Goal: Information Seeking & Learning: Check status

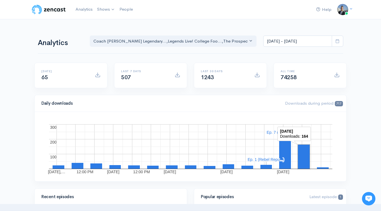
click at [306, 156] on rect "A chart." at bounding box center [304, 156] width 12 height 24
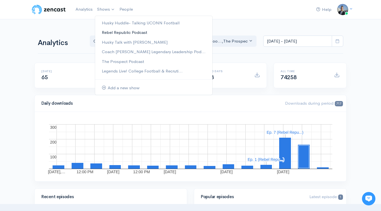
click at [112, 33] on link "Rebel Republic Podcast" at bounding box center [153, 33] width 117 height 10
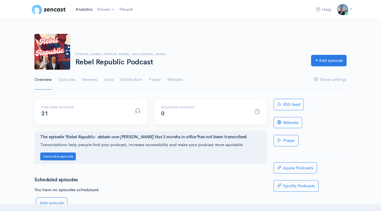
click at [86, 11] on link "Analytics" at bounding box center [84, 9] width 22 height 12
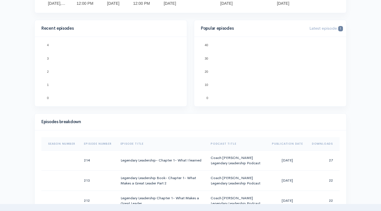
scroll to position [169, 0]
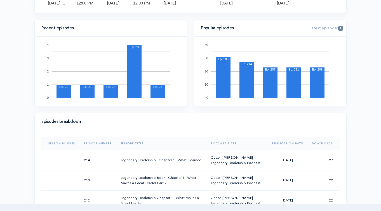
click at [316, 143] on th "Downloads" at bounding box center [323, 143] width 32 height 13
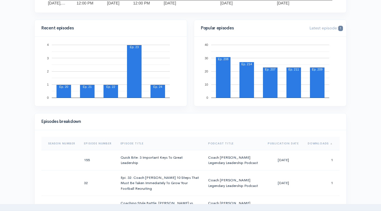
click at [316, 143] on th "Downloads" at bounding box center [321, 143] width 36 height 13
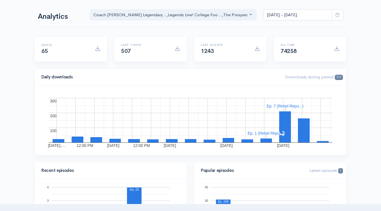
scroll to position [0, 0]
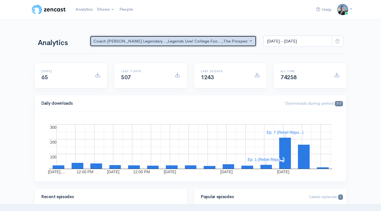
click at [134, 41] on div "Coach [PERSON_NAME] Legendary... , Legends Live! College Foo... , The Prospect …" at bounding box center [170, 41] width 154 height 6
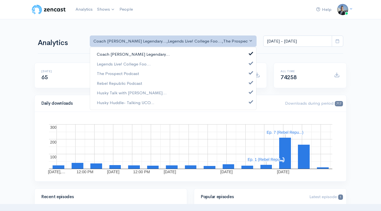
drag, startPoint x: 129, startPoint y: 53, endPoint x: 129, endPoint y: 57, distance: 3.6
click at [129, 53] on span "Coach [PERSON_NAME] Legendary..." at bounding box center [133, 54] width 73 height 6
click at [129, 67] on span "Legends Live! College Foo..." at bounding box center [124, 64] width 54 height 6
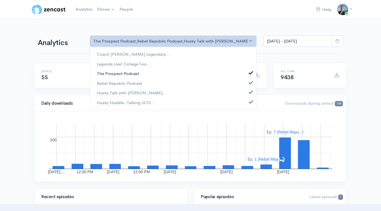
drag, startPoint x: 127, startPoint y: 72, endPoint x: 127, endPoint y: 77, distance: 5.9
click at [127, 72] on span "The Prospect Podcast" at bounding box center [118, 73] width 42 height 6
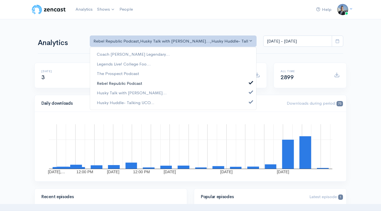
click at [127, 80] on link "Rebel Republic Podcast" at bounding box center [173, 83] width 166 height 10
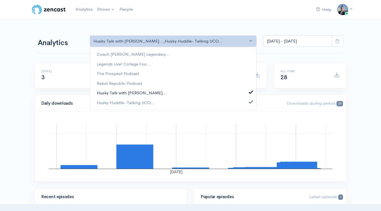
click at [129, 93] on span "Husky Talk with [PERSON_NAME]..." at bounding box center [132, 93] width 70 height 6
select select "15929"
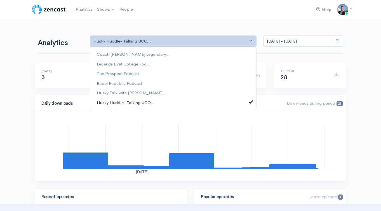
click at [132, 104] on span "Husky Huddle- Talking UCO..." at bounding box center [126, 102] width 58 height 6
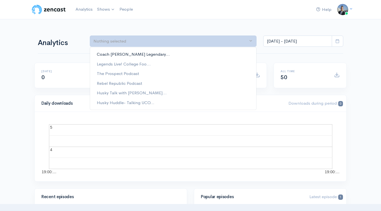
click at [201, 53] on link "Coach [PERSON_NAME] Legendary..." at bounding box center [173, 54] width 166 height 10
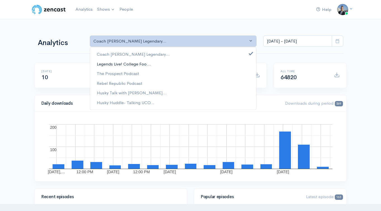
click at [195, 67] on link "Legends Live! College Foo..." at bounding box center [173, 64] width 166 height 10
click at [192, 77] on link "The Prospect Podcast" at bounding box center [173, 74] width 166 height 10
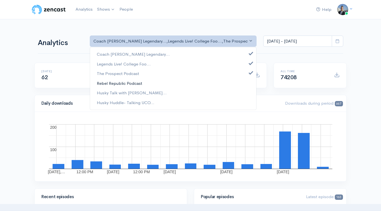
click at [191, 84] on link "Rebel Republic Podcast" at bounding box center [173, 83] width 166 height 10
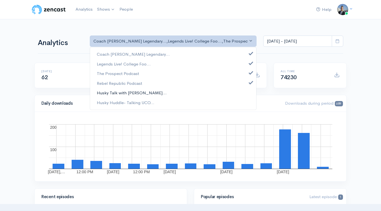
click at [189, 93] on link "Husky Talk with [PERSON_NAME]..." at bounding box center [173, 93] width 166 height 10
click at [188, 101] on link "Husky Huddle- Talking UCO..." at bounding box center [173, 103] width 166 height 10
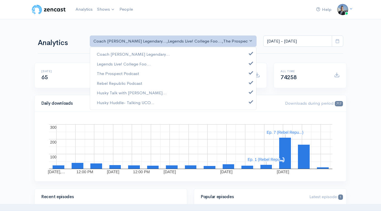
click at [272, 91] on div "All time 74258" at bounding box center [310, 79] width 80 height 32
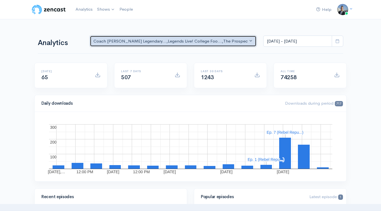
click at [145, 36] on button "Coach [PERSON_NAME] Legendary... , Legends Live! College Foo... , The Prospect …" at bounding box center [173, 40] width 167 height 11
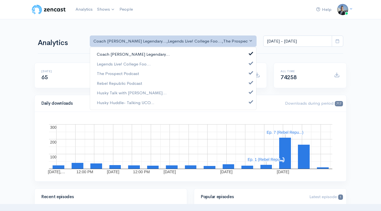
click at [250, 53] on span at bounding box center [251, 53] width 2 height 4
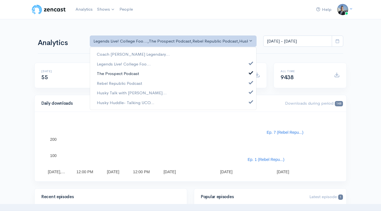
drag, startPoint x: 250, startPoint y: 72, endPoint x: 250, endPoint y: 75, distance: 3.4
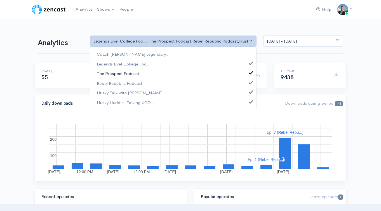
click at [250, 72] on span at bounding box center [251, 72] width 2 height 4
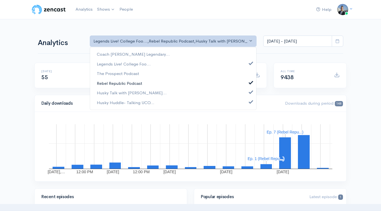
click at [249, 81] on link "Rebel Republic Podcast" at bounding box center [173, 83] width 166 height 10
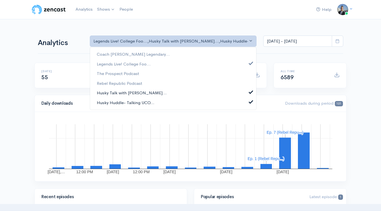
drag, startPoint x: 249, startPoint y: 93, endPoint x: 251, endPoint y: 98, distance: 6.3
click at [250, 93] on span at bounding box center [251, 91] width 2 height 4
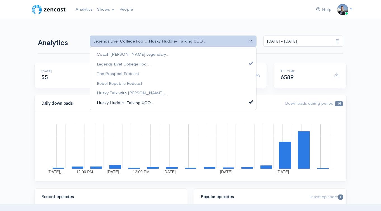
click at [251, 100] on span at bounding box center [251, 101] width 2 height 4
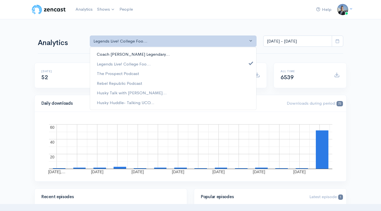
click at [174, 55] on link "Coach [PERSON_NAME] Legendary..." at bounding box center [173, 54] width 166 height 10
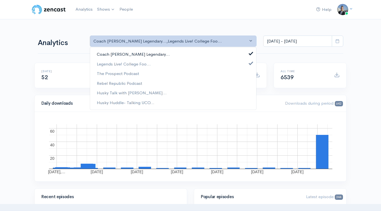
click at [175, 54] on link "Coach [PERSON_NAME] Legendary..." at bounding box center [173, 54] width 166 height 10
select select "6083"
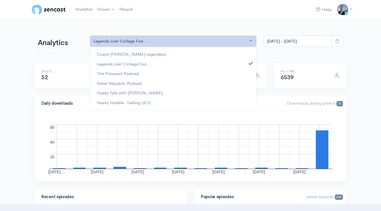
click at [245, 18] on nav "Help Notifications View all Your profile Team settings Coach [PERSON_NAME] Spor…" at bounding box center [190, 9] width 381 height 19
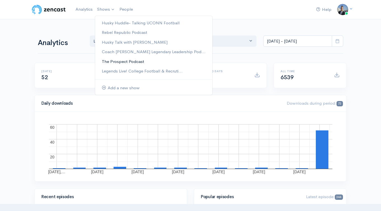
click at [136, 62] on link "The Prospect Podcast" at bounding box center [153, 62] width 117 height 10
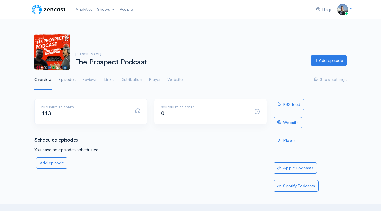
click at [70, 79] on link "Episodes" at bounding box center [66, 80] width 17 height 20
